Goal: Task Accomplishment & Management: Use online tool/utility

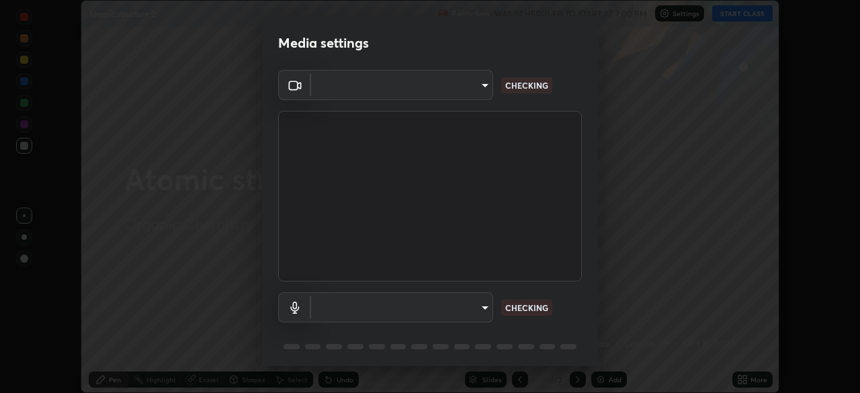
scroll to position [393, 860]
type input "c6d9f4fad3682c18dafb571cd2331b3ecaaf554884ec2734a231d331960bfaec"
type input "08d2579e0e28a31325e46f1a0935fd135ddd04ca2428966b5fd78fa4b1a724ef"
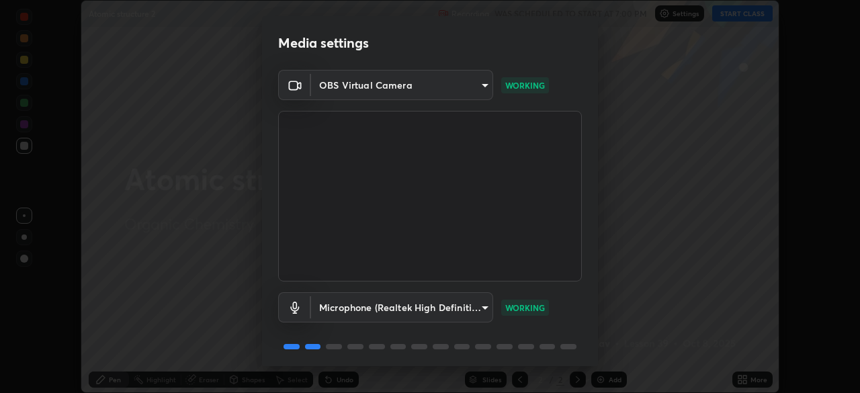
scroll to position [48, 0]
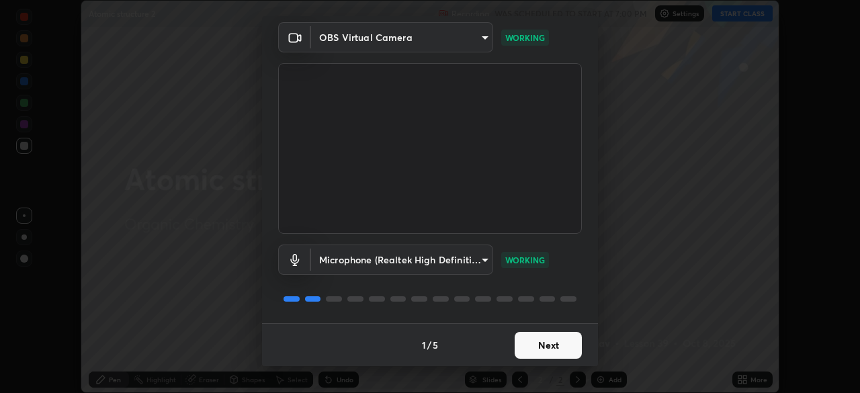
click at [549, 350] on button "Next" at bounding box center [548, 345] width 67 height 27
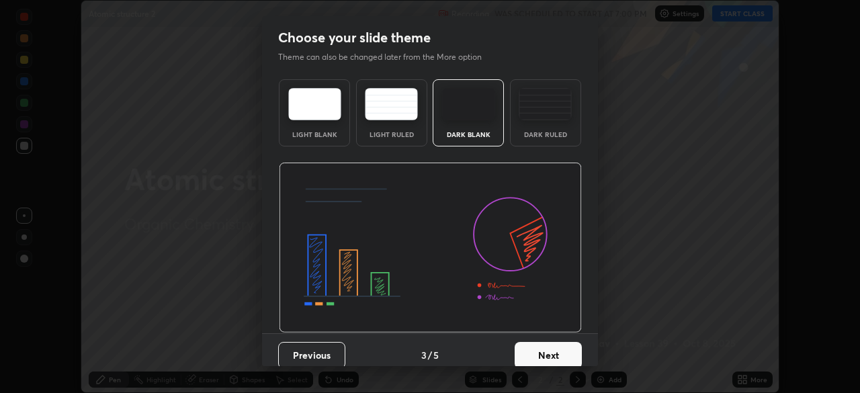
click at [565, 350] on button "Next" at bounding box center [548, 355] width 67 height 27
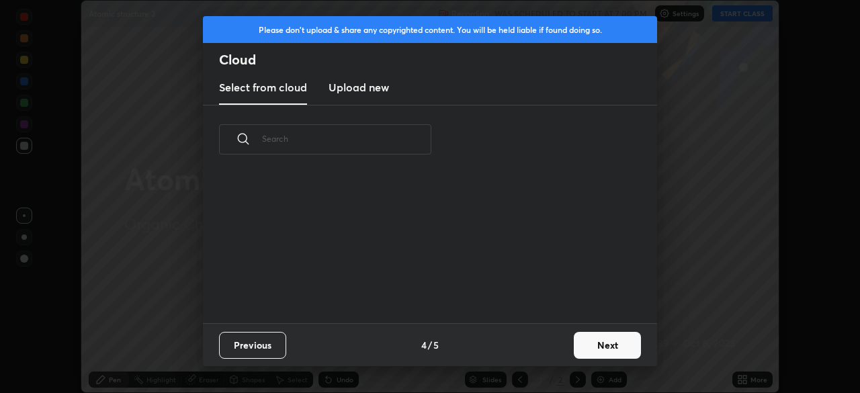
click at [574, 351] on button "Next" at bounding box center [607, 345] width 67 height 27
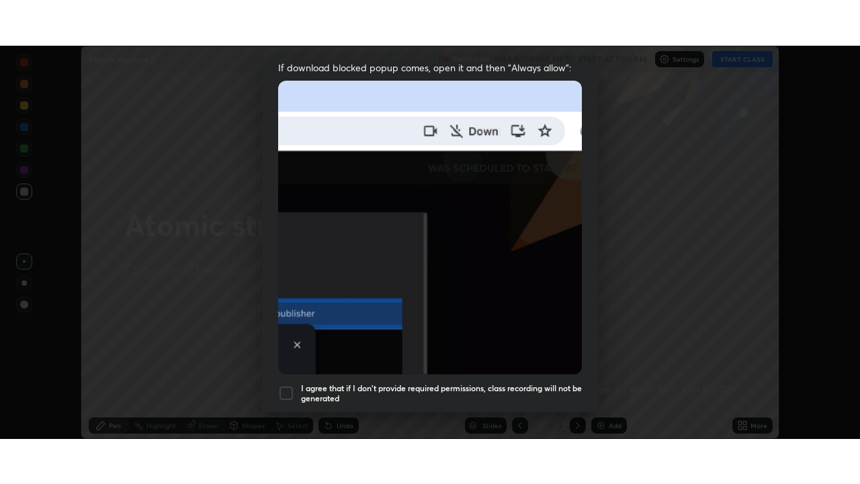
scroll to position [322, 0]
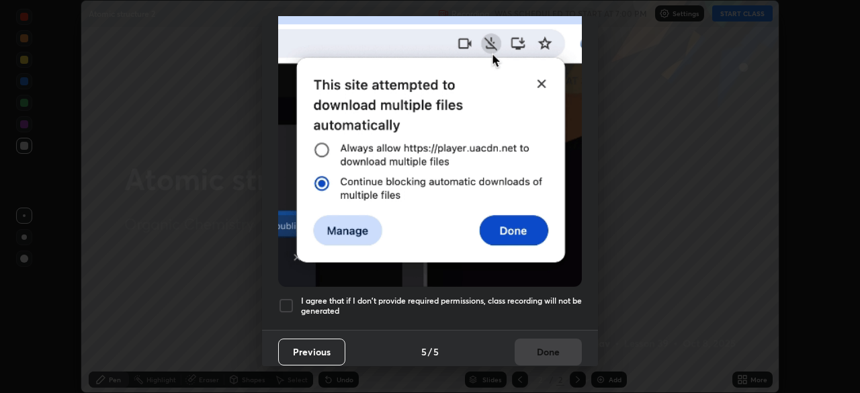
click at [288, 304] on div at bounding box center [286, 306] width 16 height 16
click at [515, 352] on button "Done" at bounding box center [548, 352] width 67 height 27
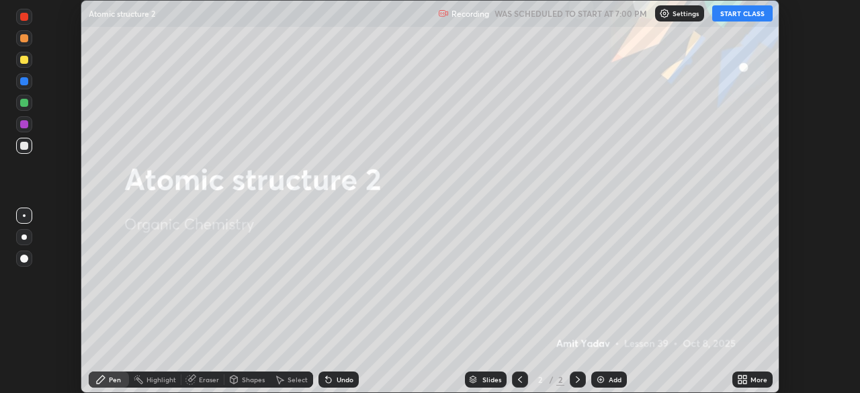
click at [740, 382] on icon at bounding box center [740, 381] width 3 height 3
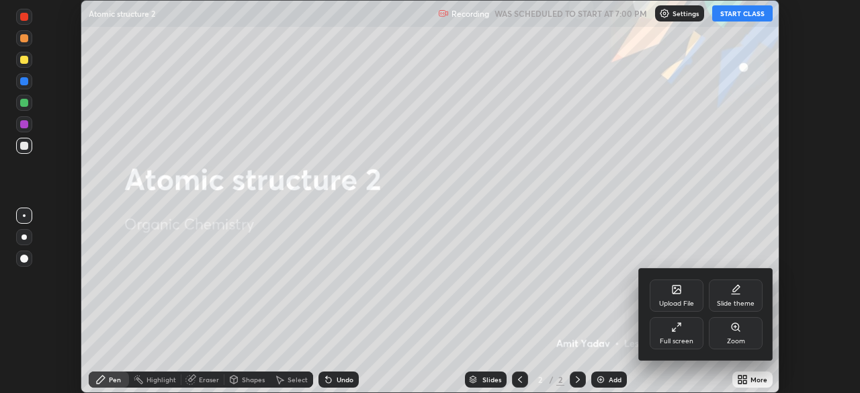
click at [673, 340] on div "Full screen" at bounding box center [677, 341] width 34 height 7
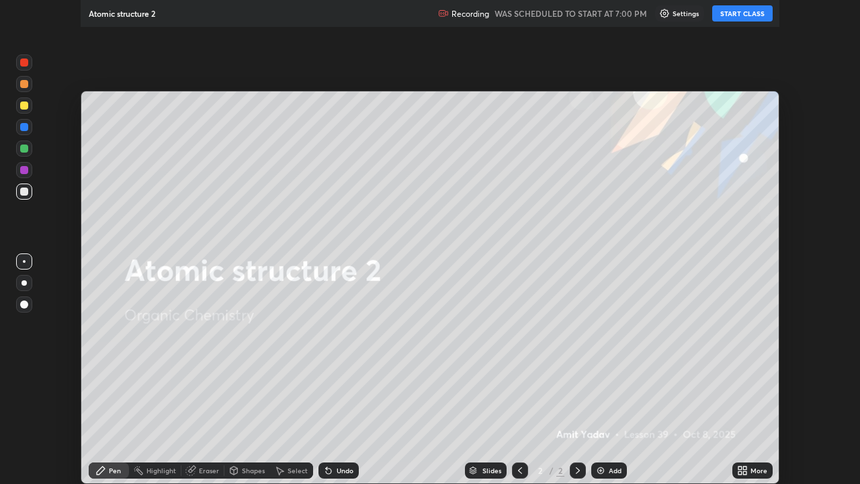
scroll to position [484, 860]
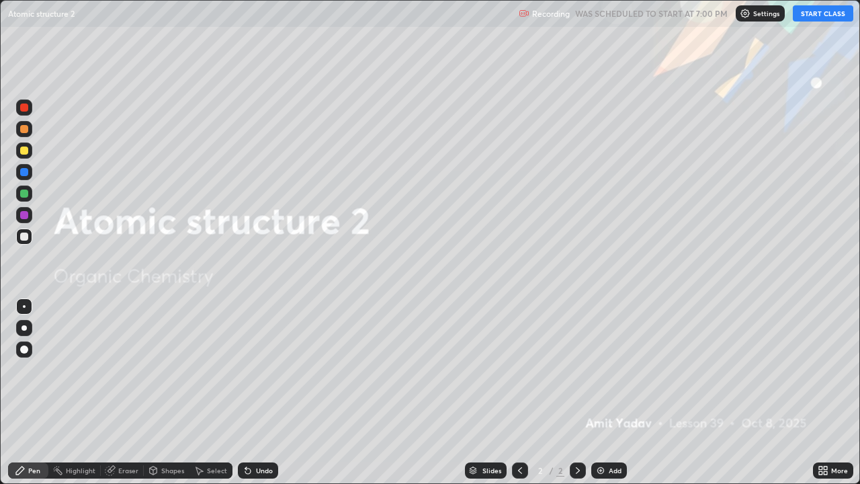
click at [829, 19] on button "START CLASS" at bounding box center [823, 13] width 60 height 16
click at [609, 393] on div "Add" at bounding box center [615, 470] width 13 height 7
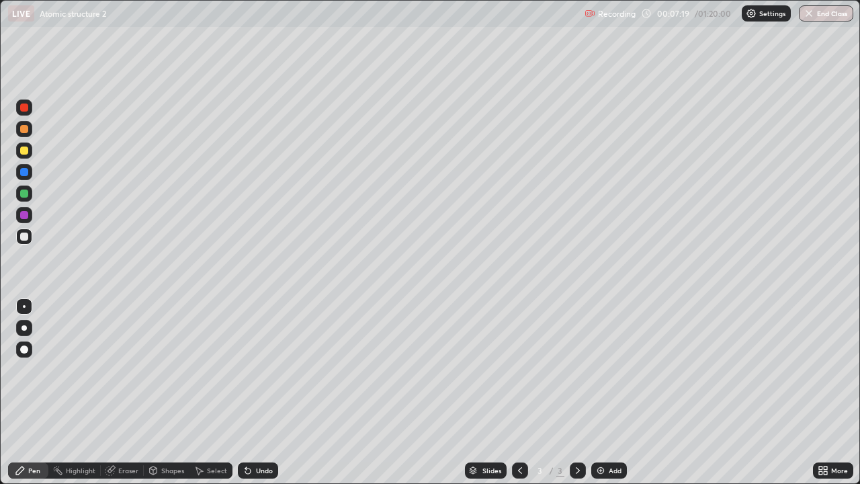
click at [28, 155] on div at bounding box center [24, 150] width 16 height 16
click at [26, 239] on div at bounding box center [24, 237] width 8 height 8
click at [214, 393] on div "Select" at bounding box center [217, 470] width 20 height 7
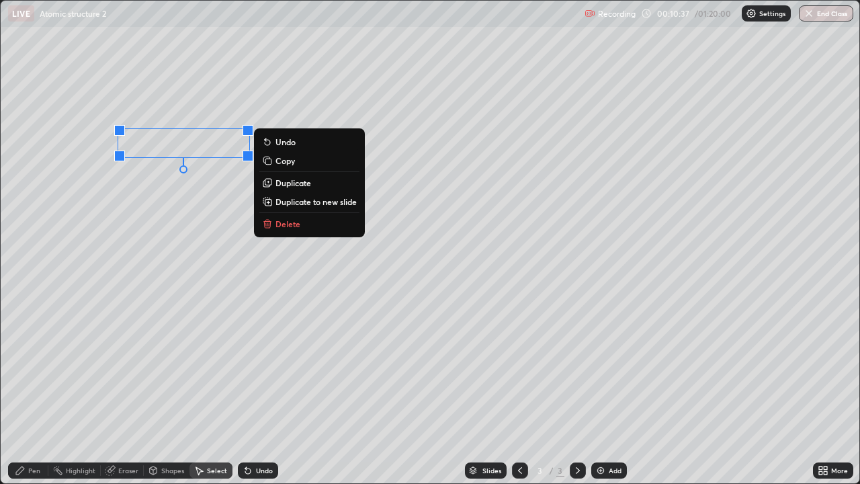
click at [298, 229] on p "Delete" at bounding box center [288, 223] width 25 height 11
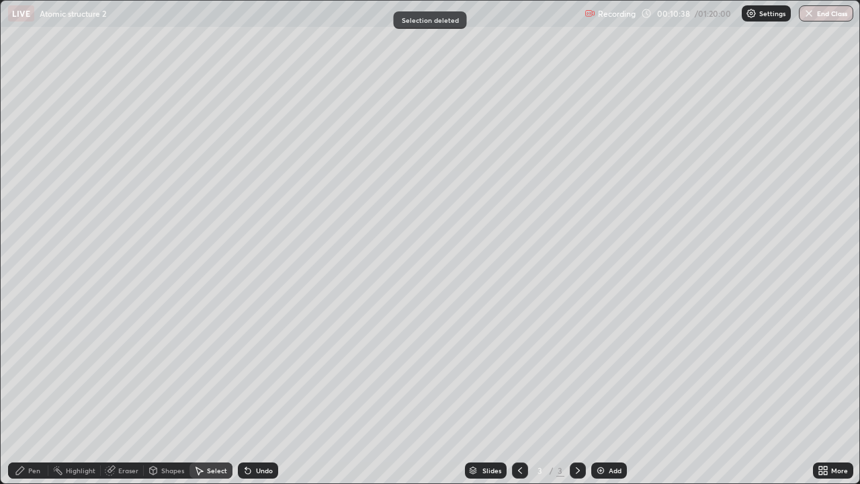
click at [36, 393] on div "Pen" at bounding box center [34, 470] width 12 height 7
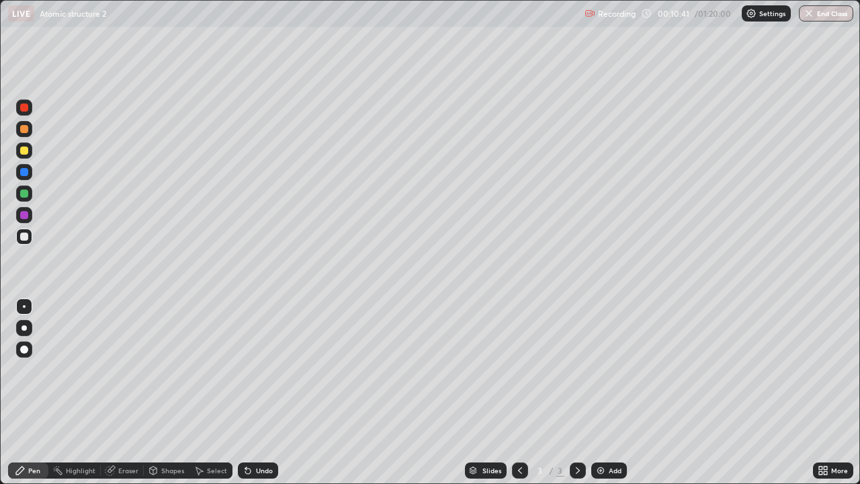
click at [257, 393] on div "Undo" at bounding box center [258, 470] width 40 height 16
click at [256, 393] on div "Undo" at bounding box center [264, 470] width 17 height 7
click at [600, 393] on img at bounding box center [601, 470] width 11 height 11
click at [513, 393] on div at bounding box center [520, 470] width 16 height 16
click at [577, 393] on div at bounding box center [578, 470] width 16 height 16
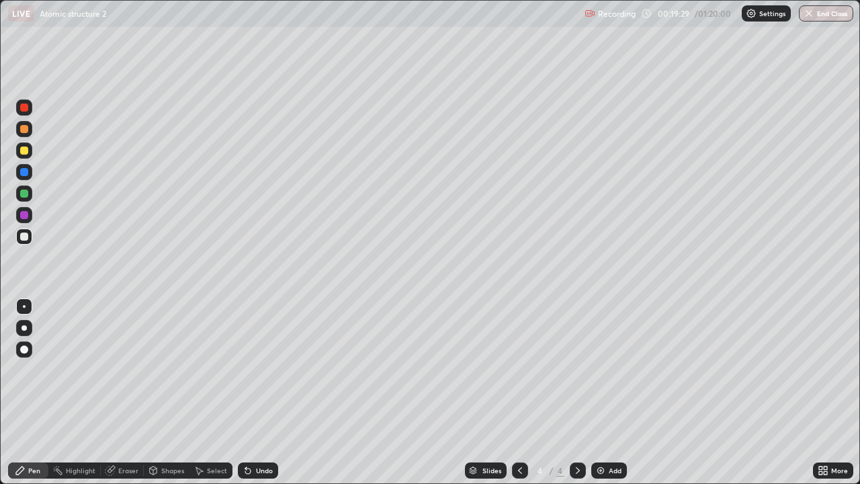
click at [596, 393] on img at bounding box center [601, 470] width 11 height 11
click at [593, 393] on div "Add" at bounding box center [609, 470] width 36 height 16
click at [259, 393] on div "Undo" at bounding box center [264, 470] width 17 height 7
click at [263, 393] on div "Undo" at bounding box center [264, 470] width 17 height 7
click at [263, 393] on div "Undo" at bounding box center [258, 470] width 40 height 16
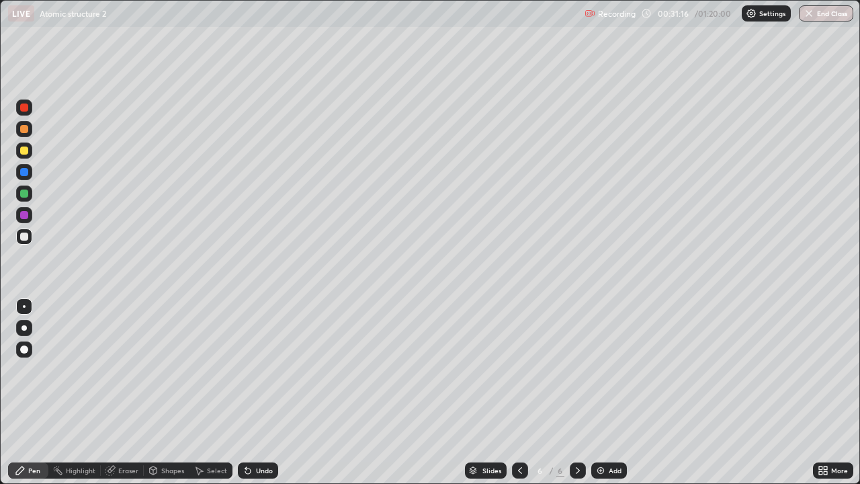
click at [255, 393] on div "Undo" at bounding box center [256, 470] width 46 height 27
click at [252, 393] on div "Undo" at bounding box center [258, 470] width 40 height 16
click at [249, 393] on div "Undo" at bounding box center [256, 470] width 46 height 27
click at [247, 393] on div "Undo" at bounding box center [256, 470] width 46 height 27
click at [245, 393] on div "Undo" at bounding box center [258, 470] width 40 height 16
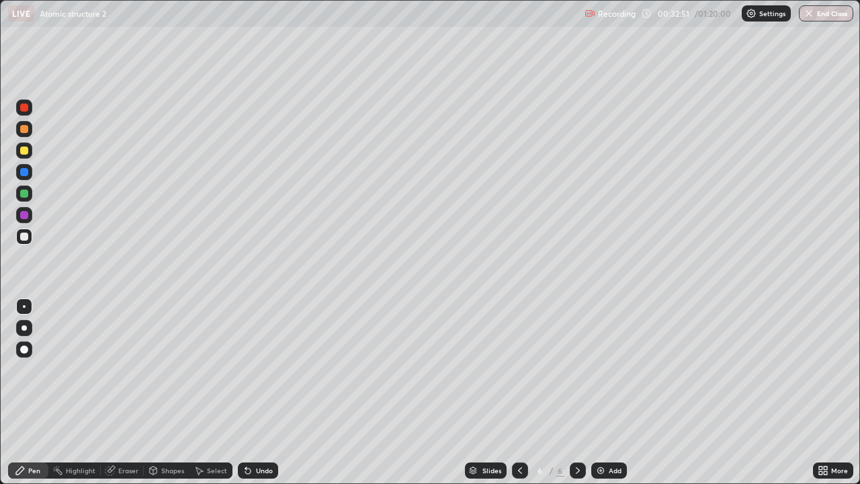
click at [258, 393] on div "Undo" at bounding box center [258, 470] width 40 height 16
click at [207, 393] on div "Select" at bounding box center [217, 470] width 20 height 7
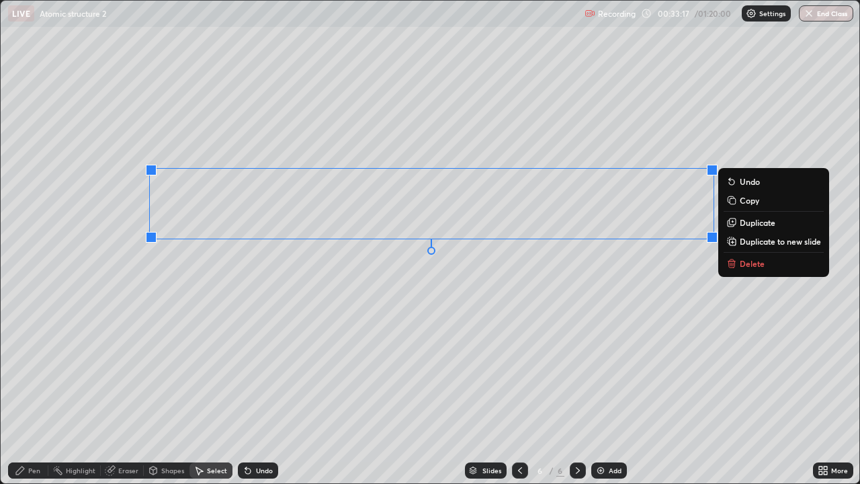
click at [737, 204] on button "Copy" at bounding box center [774, 200] width 100 height 16
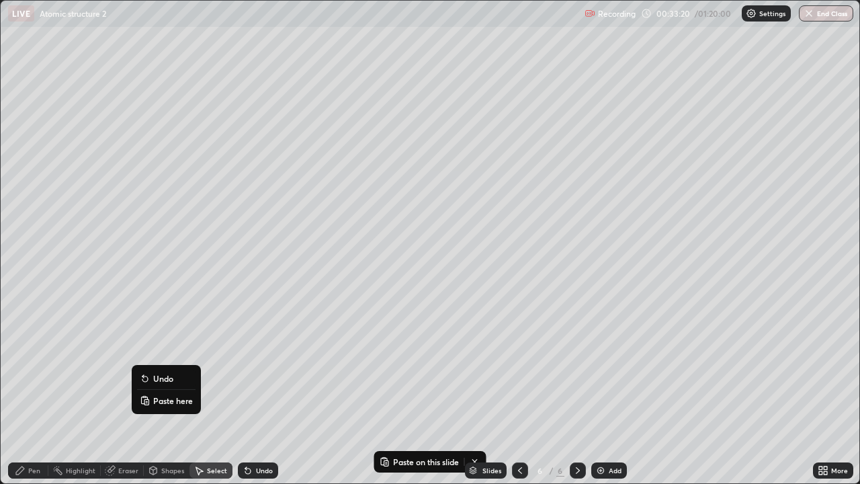
click at [161, 393] on p "Paste here" at bounding box center [173, 400] width 40 height 11
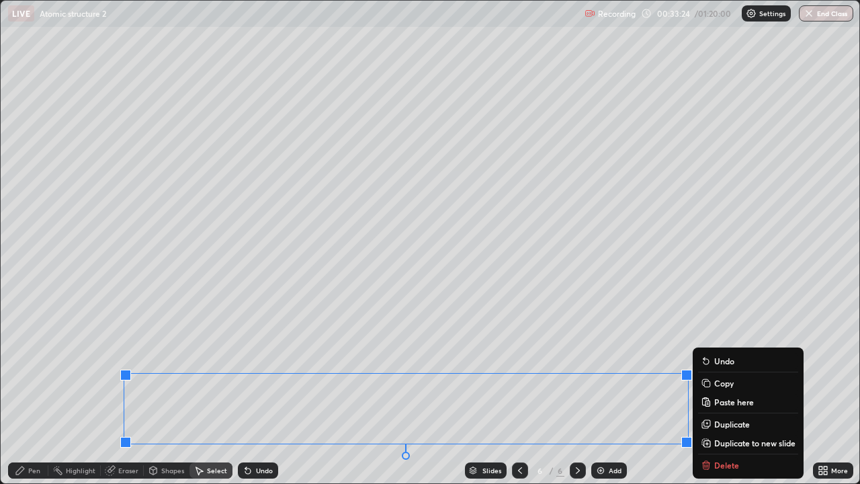
click at [92, 393] on div "0 ° Undo Copy Paste here Duplicate Duplicate to new slide Delete" at bounding box center [430, 242] width 859 height 483
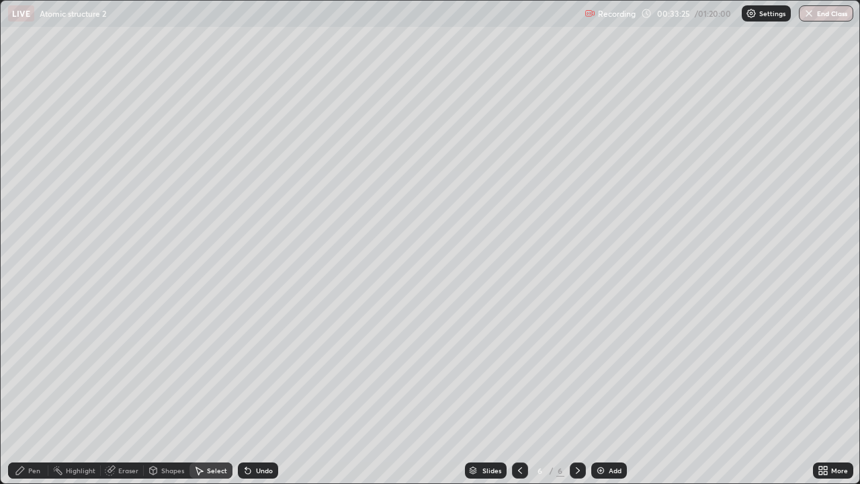
click at [38, 393] on div "Pen" at bounding box center [28, 470] width 40 height 16
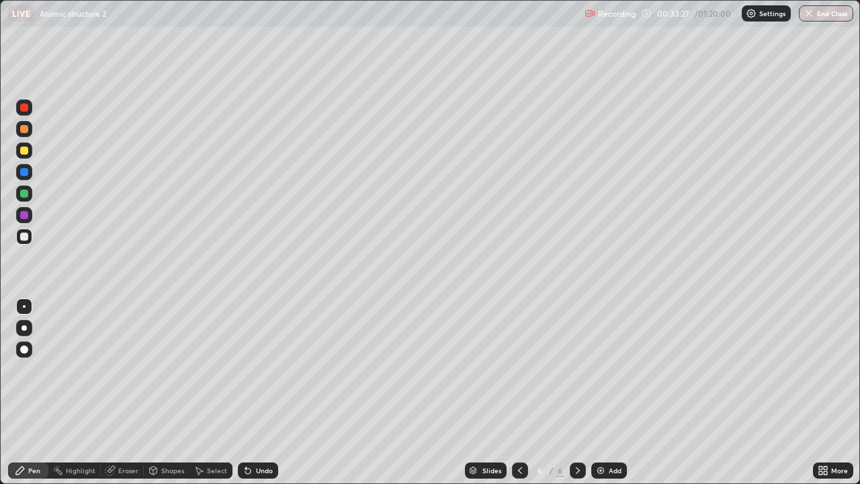
click at [23, 150] on div at bounding box center [24, 151] width 8 height 8
click at [128, 393] on div "Eraser" at bounding box center [128, 470] width 20 height 7
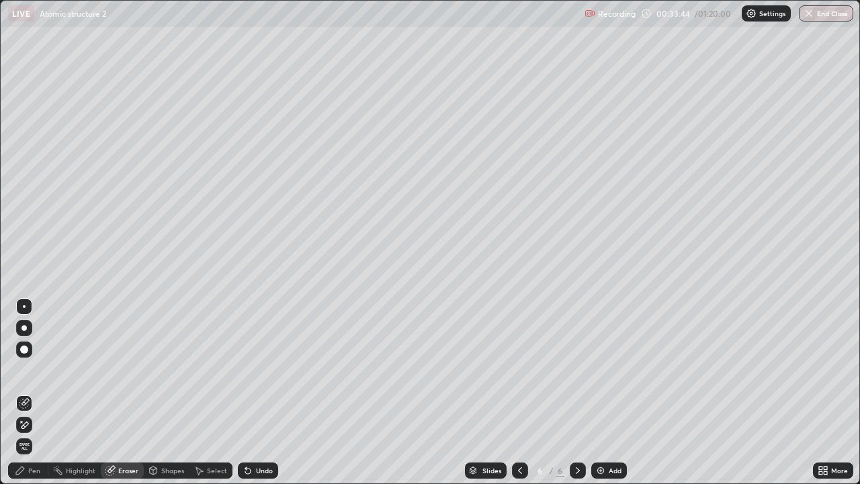
click at [33, 393] on div "Pen" at bounding box center [34, 470] width 12 height 7
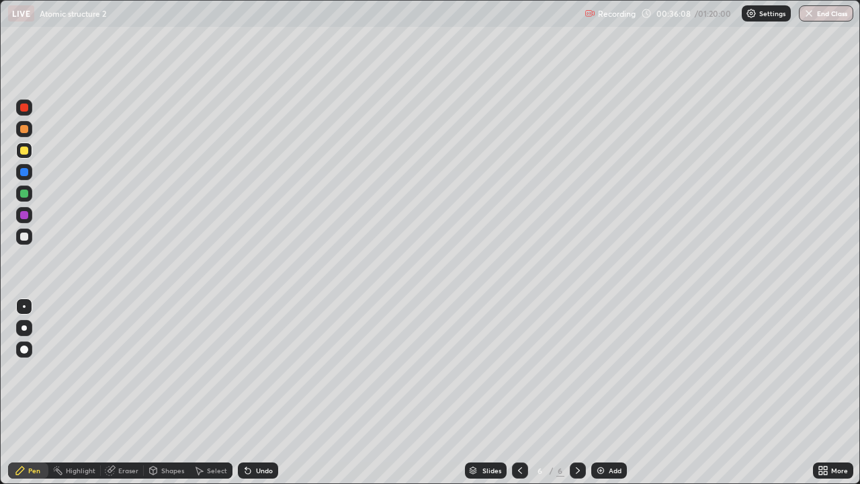
click at [600, 393] on div "Add" at bounding box center [609, 470] width 36 height 16
click at [259, 393] on div "Undo" at bounding box center [264, 470] width 17 height 7
click at [260, 393] on div "Undo" at bounding box center [264, 470] width 17 height 7
click at [261, 393] on div "Undo" at bounding box center [264, 470] width 17 height 7
click at [266, 393] on div "Undo" at bounding box center [264, 470] width 17 height 7
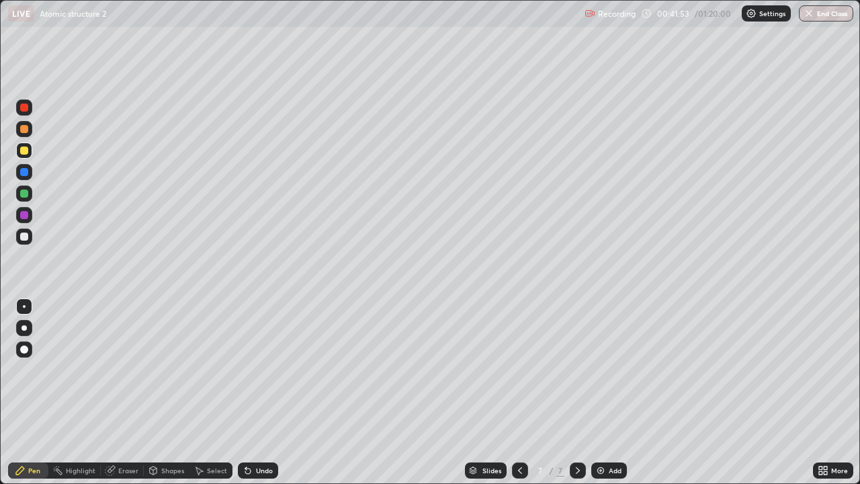
click at [599, 393] on img at bounding box center [601, 470] width 11 height 11
click at [518, 393] on icon at bounding box center [520, 470] width 11 height 11
click at [575, 393] on icon at bounding box center [578, 470] width 11 height 11
click at [22, 235] on div at bounding box center [24, 237] width 8 height 8
click at [258, 393] on div "Undo" at bounding box center [264, 470] width 17 height 7
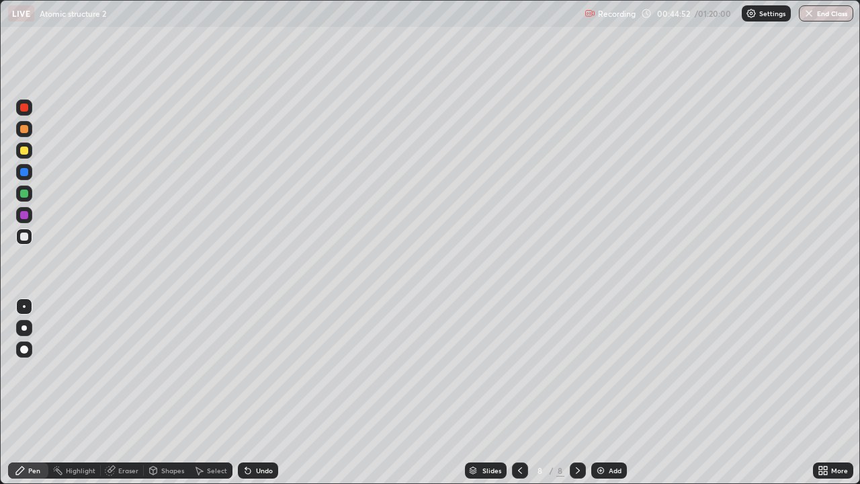
click at [79, 393] on div "Highlight" at bounding box center [81, 470] width 30 height 7
click at [120, 393] on div "Eraser" at bounding box center [128, 470] width 20 height 7
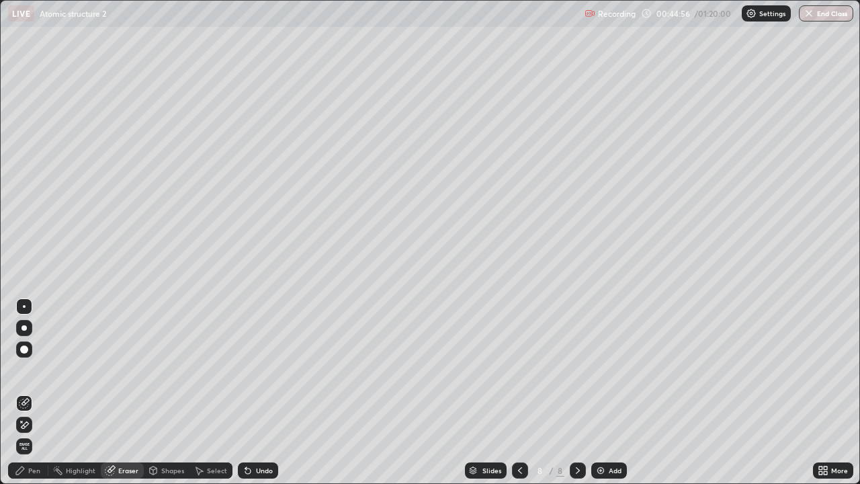
click at [33, 393] on div "Pen" at bounding box center [34, 470] width 12 height 7
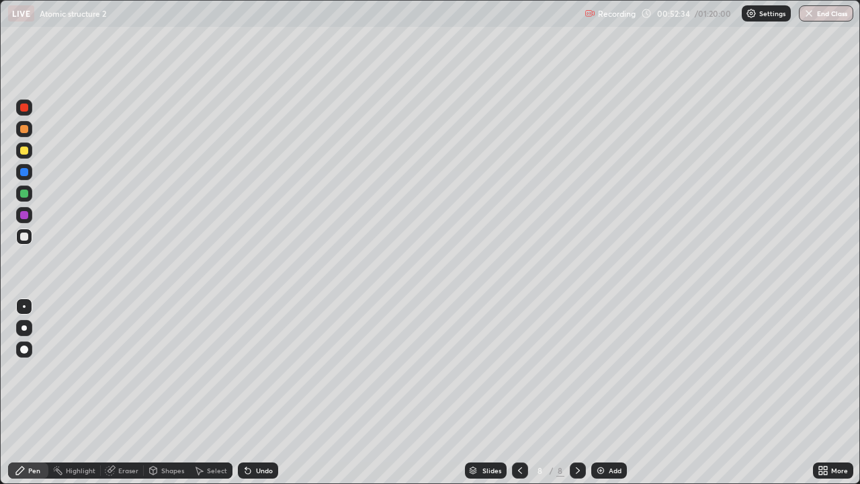
click at [20, 151] on div at bounding box center [24, 151] width 8 height 8
click at [25, 197] on div at bounding box center [24, 194] width 8 height 8
click at [265, 393] on div "Undo" at bounding box center [264, 470] width 17 height 7
click at [819, 18] on button "End Class" at bounding box center [826, 13] width 54 height 16
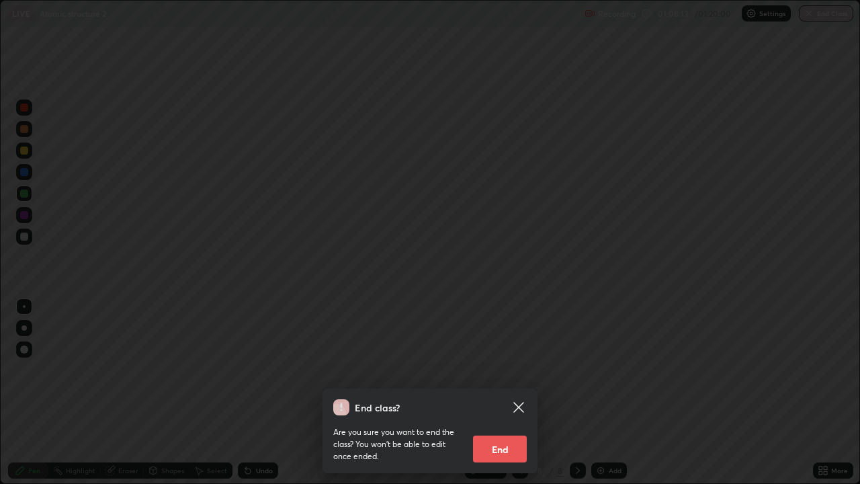
click at [826, 14] on div "End class? Are you sure you want to end the class? You won’t be able to edit on…" at bounding box center [430, 242] width 860 height 484
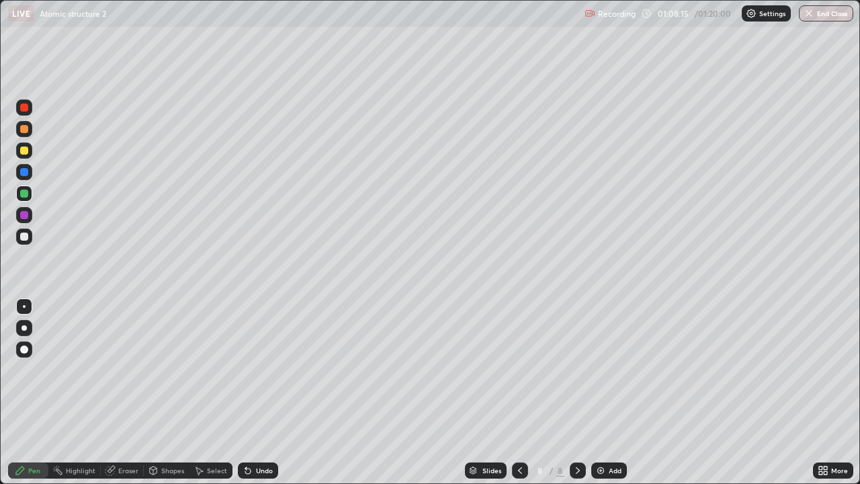
click at [813, 20] on button "End Class" at bounding box center [826, 13] width 54 height 16
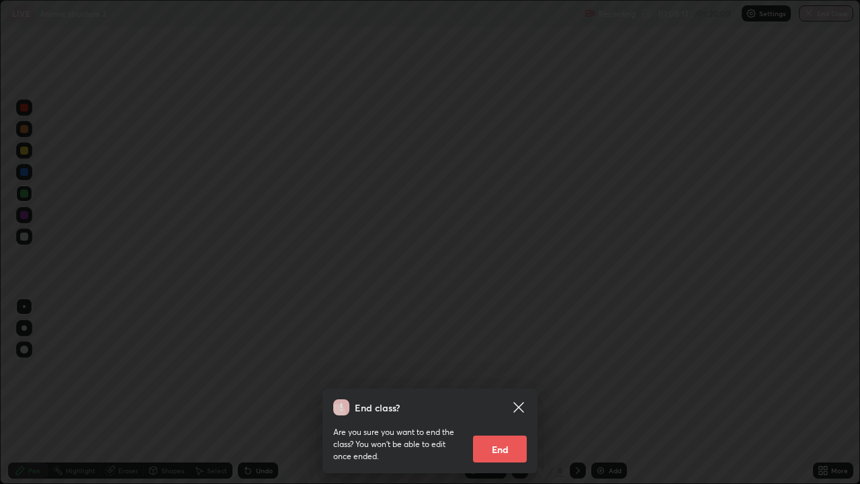
click at [509, 393] on button "End" at bounding box center [500, 449] width 54 height 27
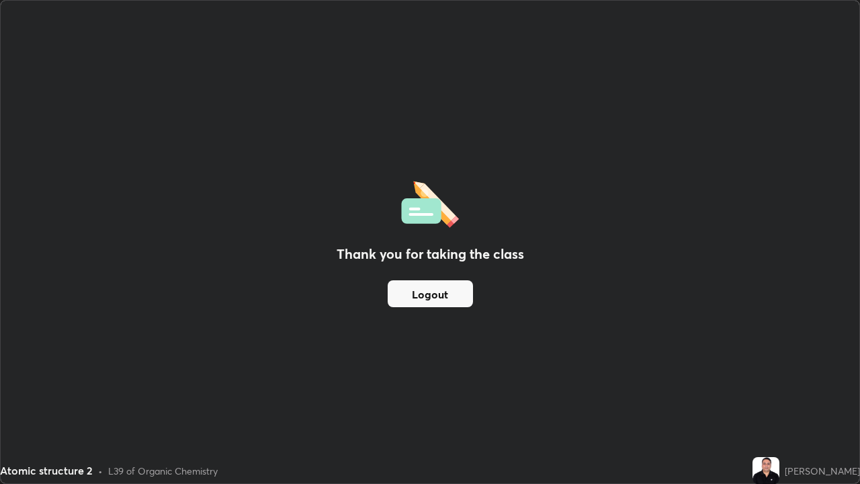
click at [454, 331] on div "Thank you for taking the class Logout" at bounding box center [430, 242] width 859 height 483
click at [428, 294] on button "Logout" at bounding box center [430, 293] width 85 height 27
click at [438, 294] on button "Logout" at bounding box center [430, 293] width 85 height 27
